Goal: Task Accomplishment & Management: Complete application form

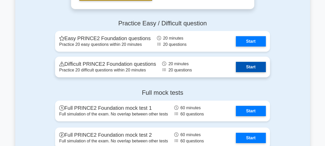
scroll to position [723, 0]
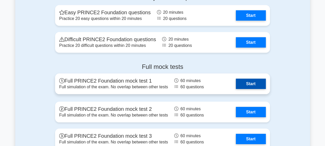
click at [248, 81] on link "Start" at bounding box center [251, 84] width 30 height 10
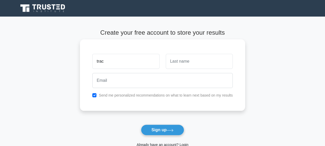
type input "Tray"
type input "[PERSON_NAME]"
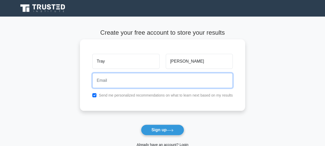
type input "[EMAIL_ADDRESS][DOMAIN_NAME]"
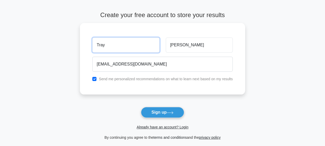
scroll to position [26, 0]
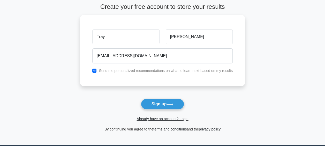
click at [161, 104] on button "Sign up" at bounding box center [162, 103] width 43 height 11
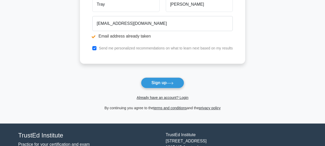
scroll to position [77, 0]
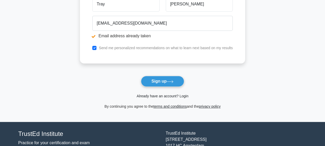
click at [159, 97] on link "Already have an account? Login" at bounding box center [162, 96] width 52 height 4
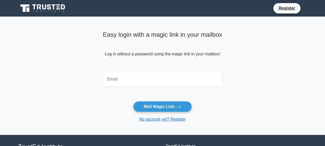
drag, startPoint x: 141, startPoint y: 81, endPoint x: 121, endPoint y: 81, distance: 20.4
click at [121, 81] on input "email" at bounding box center [162, 79] width 119 height 15
type input "[EMAIL_ADDRESS][DOMAIN_NAME]"
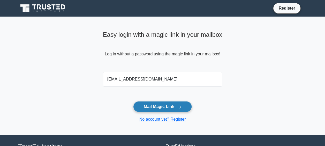
click at [144, 105] on button "Mail Magic Link" at bounding box center [162, 106] width 59 height 11
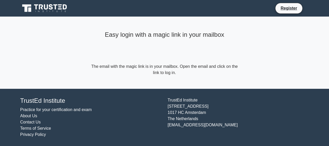
click at [187, 73] on form "The email with the magic link is in your mailbox. Open the email and click on t…" at bounding box center [164, 69] width 149 height 12
click at [50, 8] on icon at bounding box center [45, 8] width 50 height 10
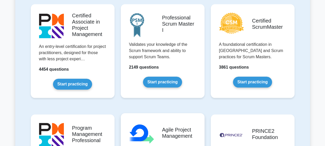
scroll to position [336, 0]
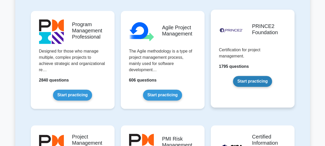
click at [247, 81] on link "Start practicing" at bounding box center [252, 81] width 39 height 11
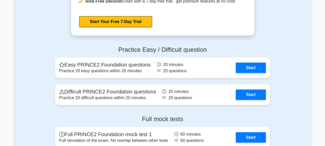
scroll to position [672, 0]
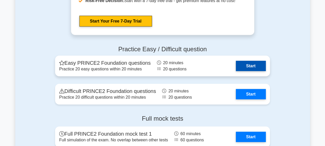
click at [249, 65] on link "Start" at bounding box center [251, 66] width 30 height 10
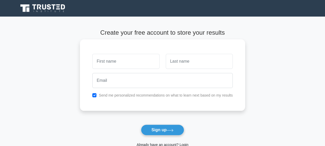
drag, startPoint x: 133, startPoint y: 60, endPoint x: 119, endPoint y: 63, distance: 13.9
click at [119, 63] on input "text" at bounding box center [125, 61] width 67 height 15
type input "Tray"
type input "Flanagan"
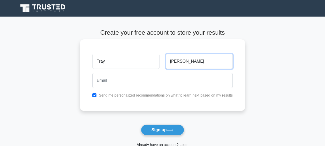
type input "tracyflanagan27@yahoo.co.uk"
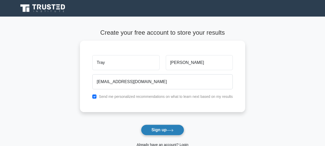
click at [164, 127] on button "Sign up" at bounding box center [162, 129] width 43 height 11
